Goal: Use online tool/utility: Use online tool/utility

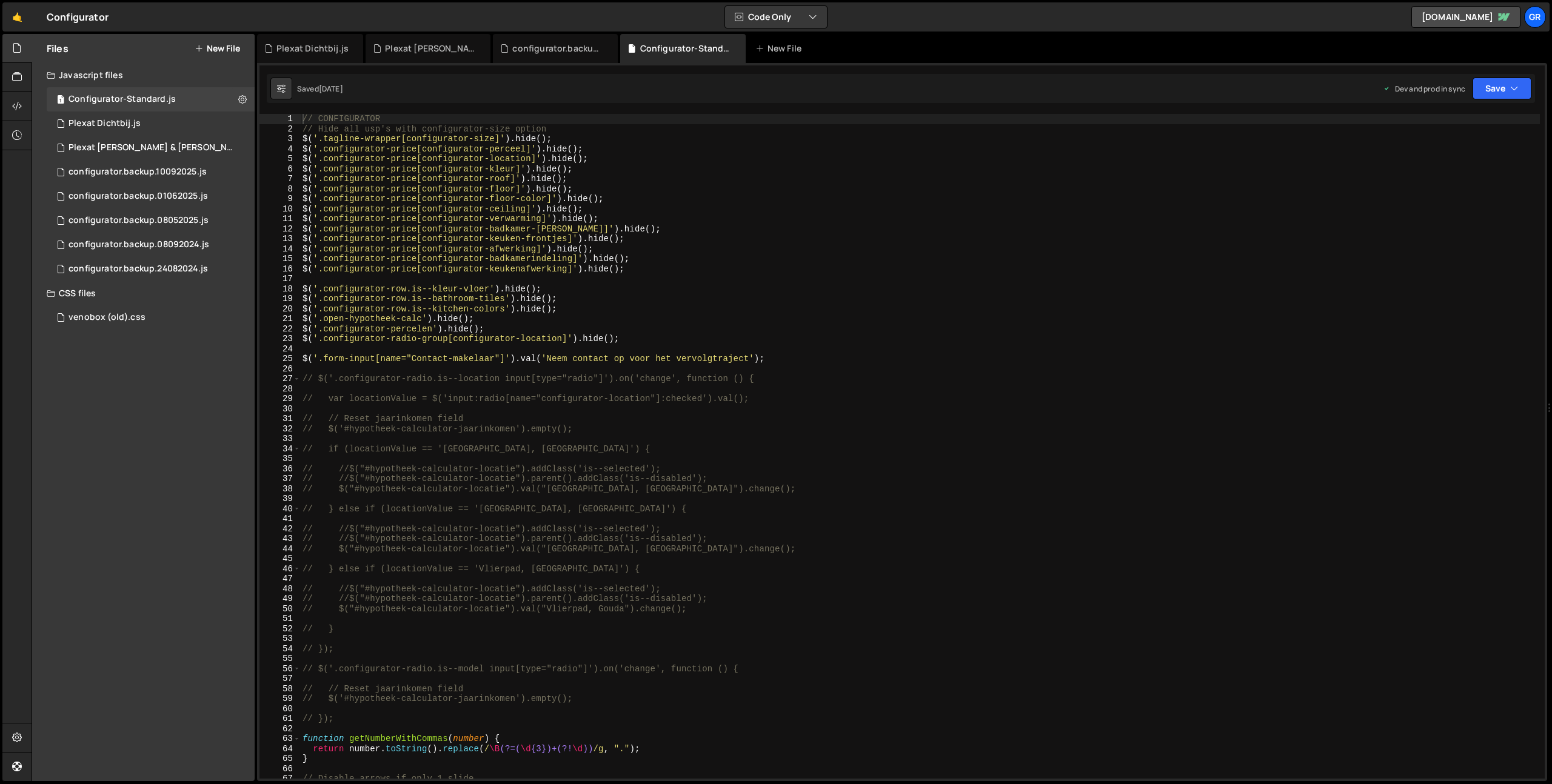
drag, startPoint x: 0, startPoint y: 0, endPoint x: 586, endPoint y: 155, distance: 606.2
click at [558, 155] on div "// CONFIGURATOR // Hide all usp's with configurator-size option $ ( '.tagline-w…" at bounding box center [920, 456] width 1240 height 685
click at [685, 157] on div "// CONFIGURATOR // Hide all usp's with configurator-size option $ ( '.tagline-w…" at bounding box center [920, 456] width 1240 height 685
type textarea "$('.configurator-price[configurator-location]').hide();go"
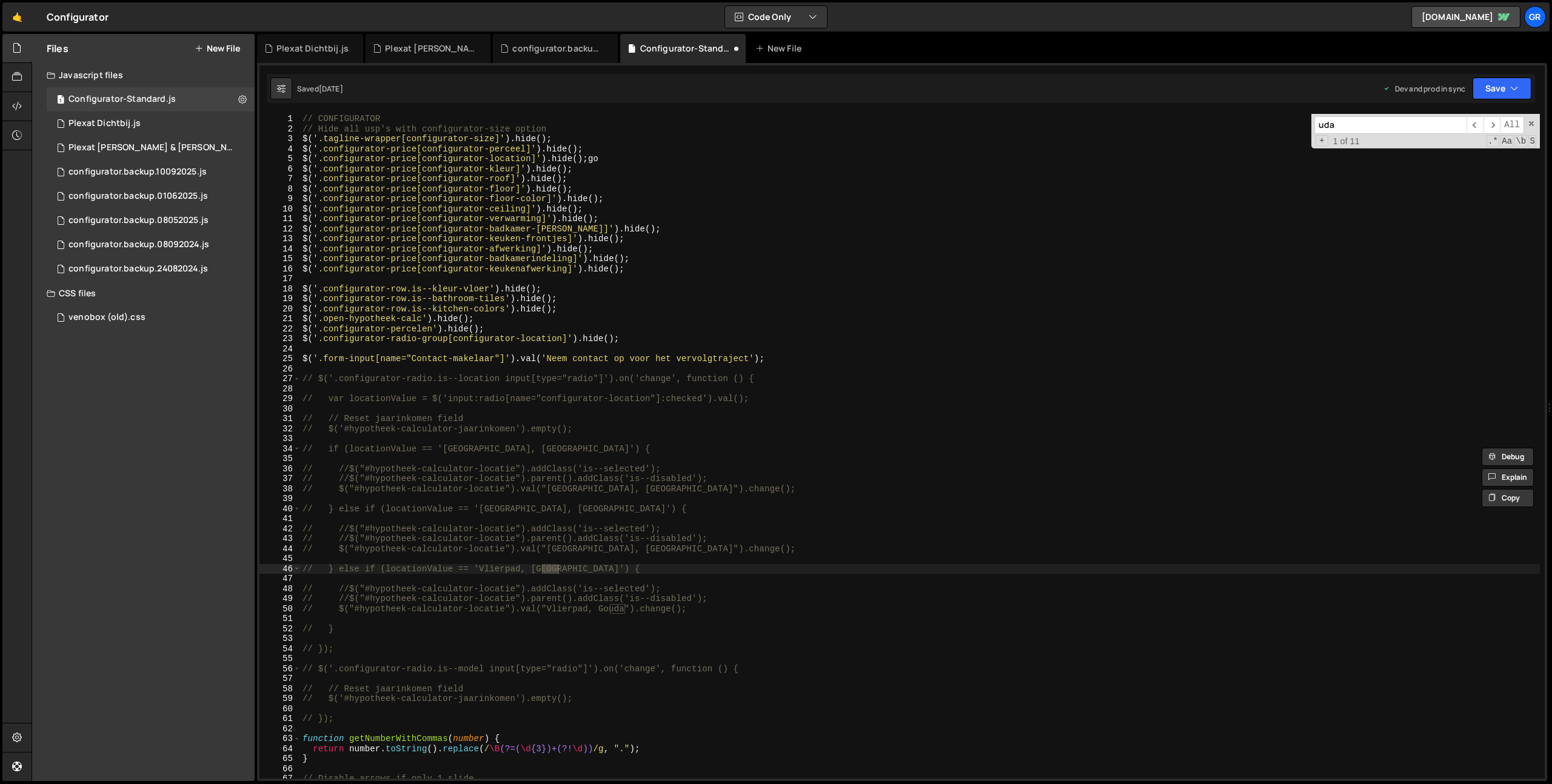
type input "uda"
click at [685, 157] on div "// CONFIGURATOR // Hide all usp's with configurator-size option $ ( '.tagline-w…" at bounding box center [920, 456] width 1240 height 685
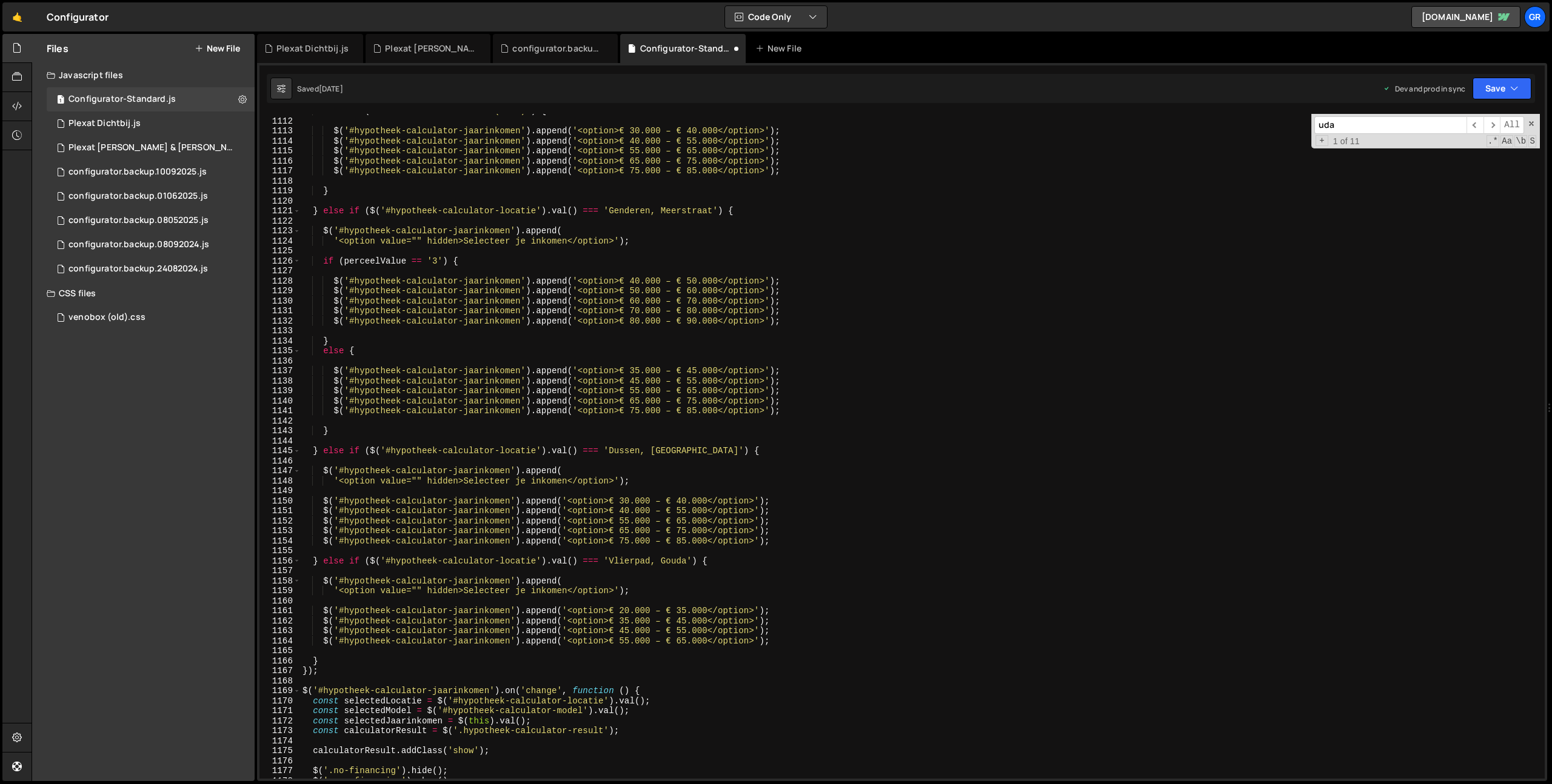
scroll to position [11107, 0]
drag, startPoint x: 977, startPoint y: 336, endPoint x: 971, endPoint y: 334, distance: 6.3
click at [977, 336] on div "else if ( selectedValue == 'Groot (53m2)' ) { $ ( '#hypotheek-calculator-jaarin…" at bounding box center [920, 448] width 1240 height 685
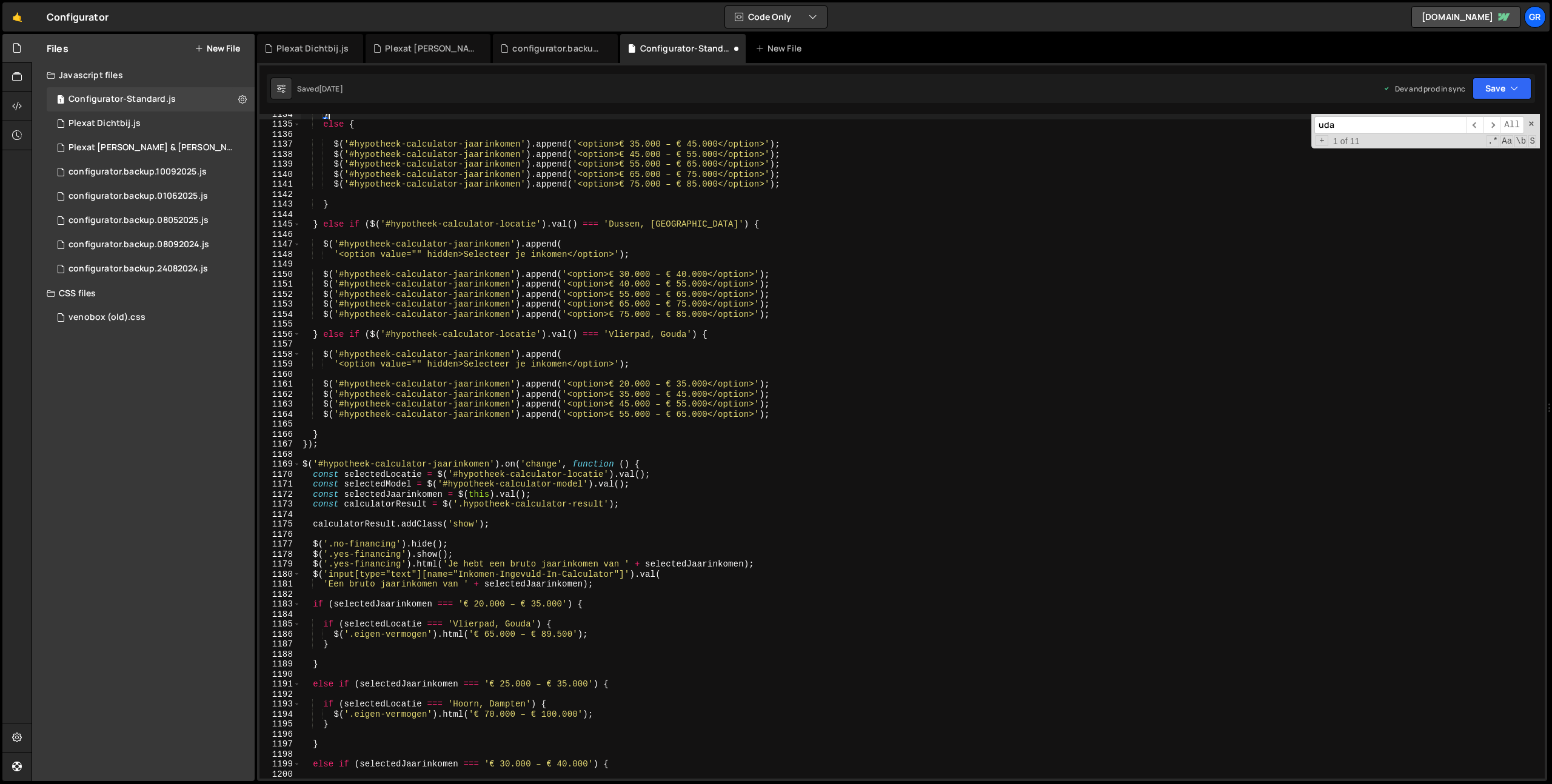
scroll to position [11335, 0]
click at [978, 334] on div "} else { $ ( '#hypotheek-calculator-jaarinkomen' ) . append ( '<option>€ 35.000…" at bounding box center [920, 451] width 1240 height 685
paste textarea "75.000"
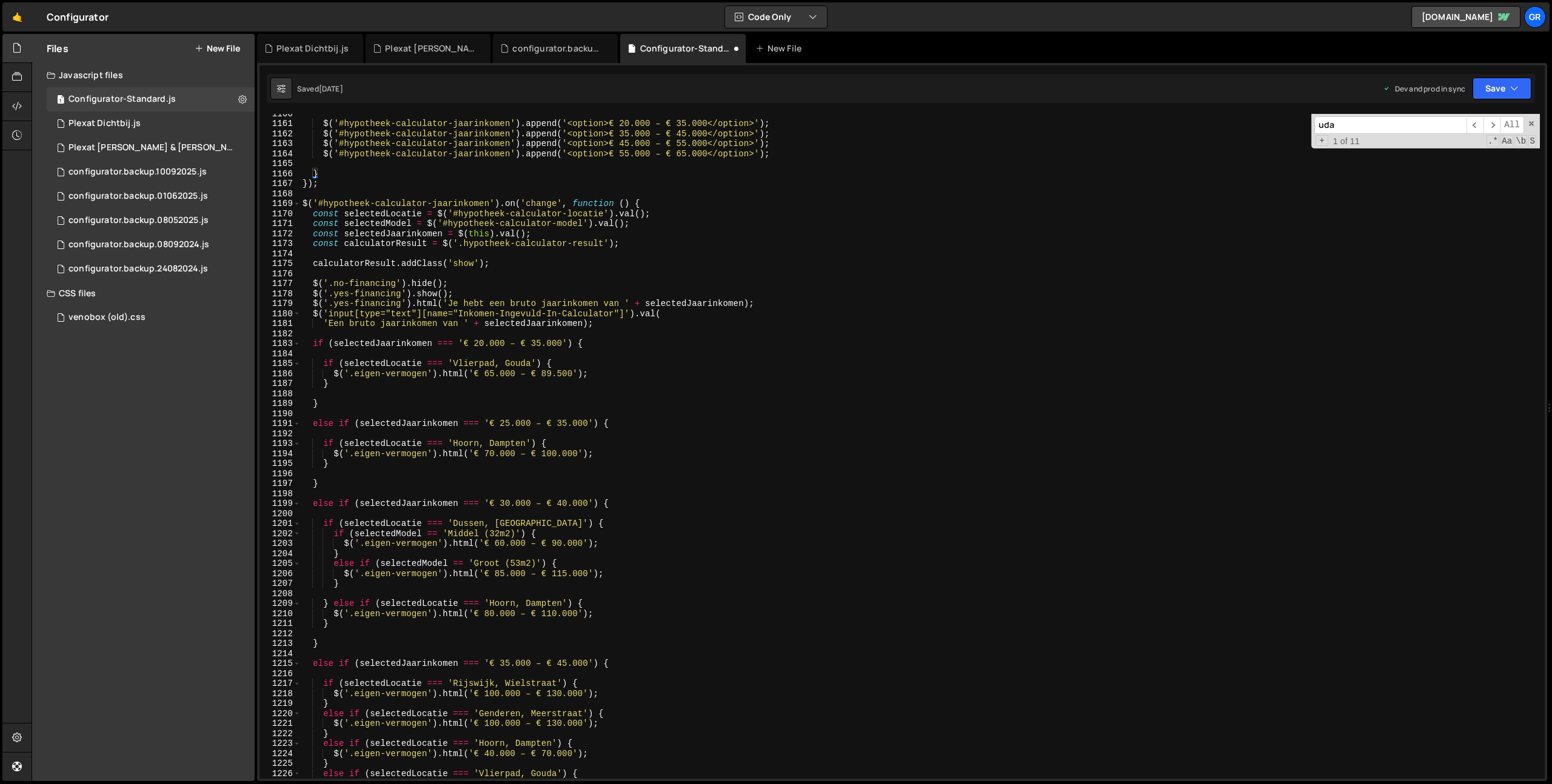
scroll to position [11600, 0]
click at [922, 320] on div "$ ( '#hypotheek-calculator-jaarinkomen' ) . append ( '<option>€ 20.000 – € 35.0…" at bounding box center [920, 447] width 1240 height 685
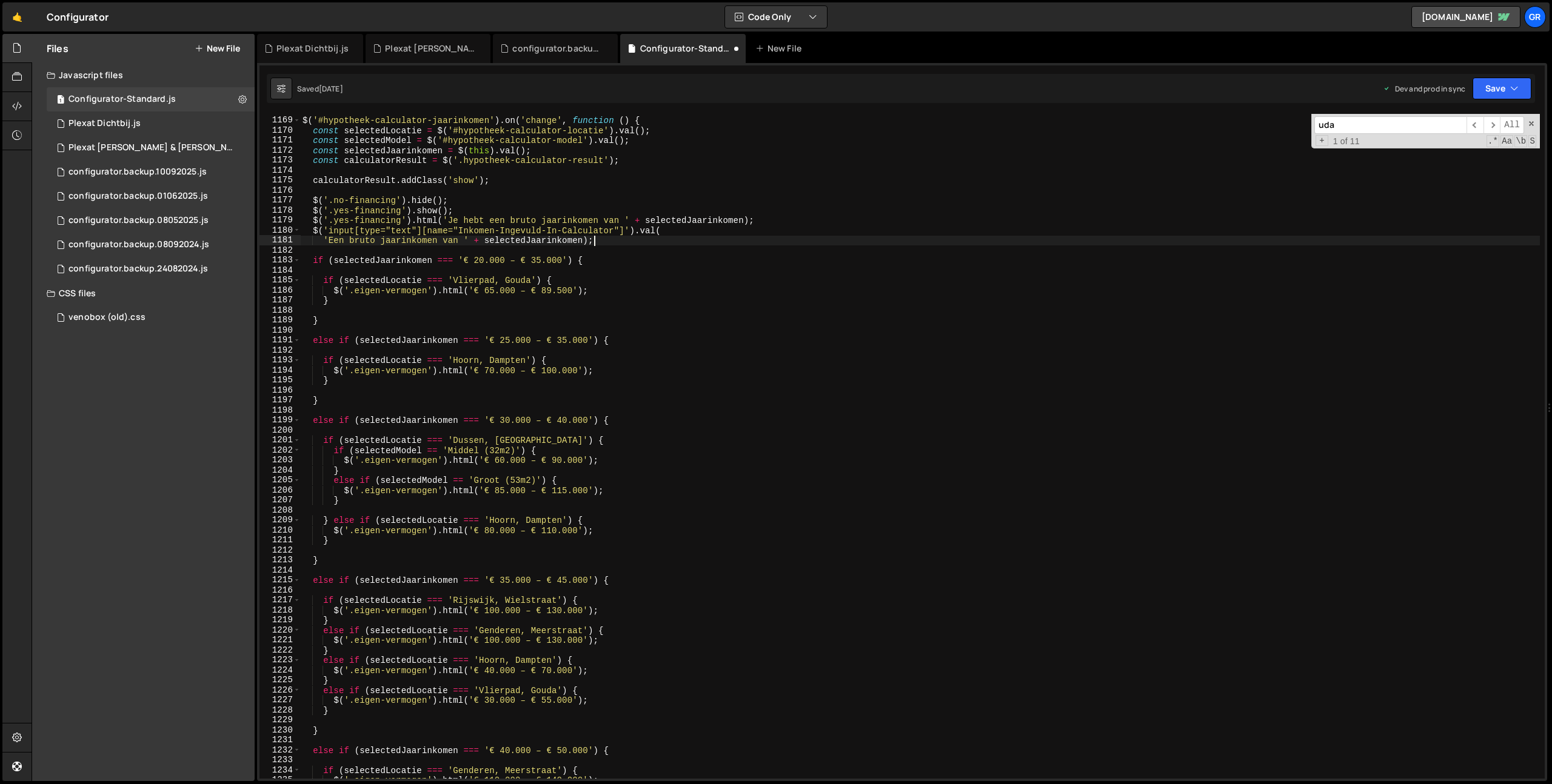
scroll to position [11680, 0]
click at [671, 294] on div "$ ( '#hypotheek-calculator-jaarinkomen' ) . on ( 'change' , function ( ) { cons…" at bounding box center [920, 446] width 1240 height 685
paste textarea "75.000"
type textarea "}"
